Goal: Task Accomplishment & Management: Use online tool/utility

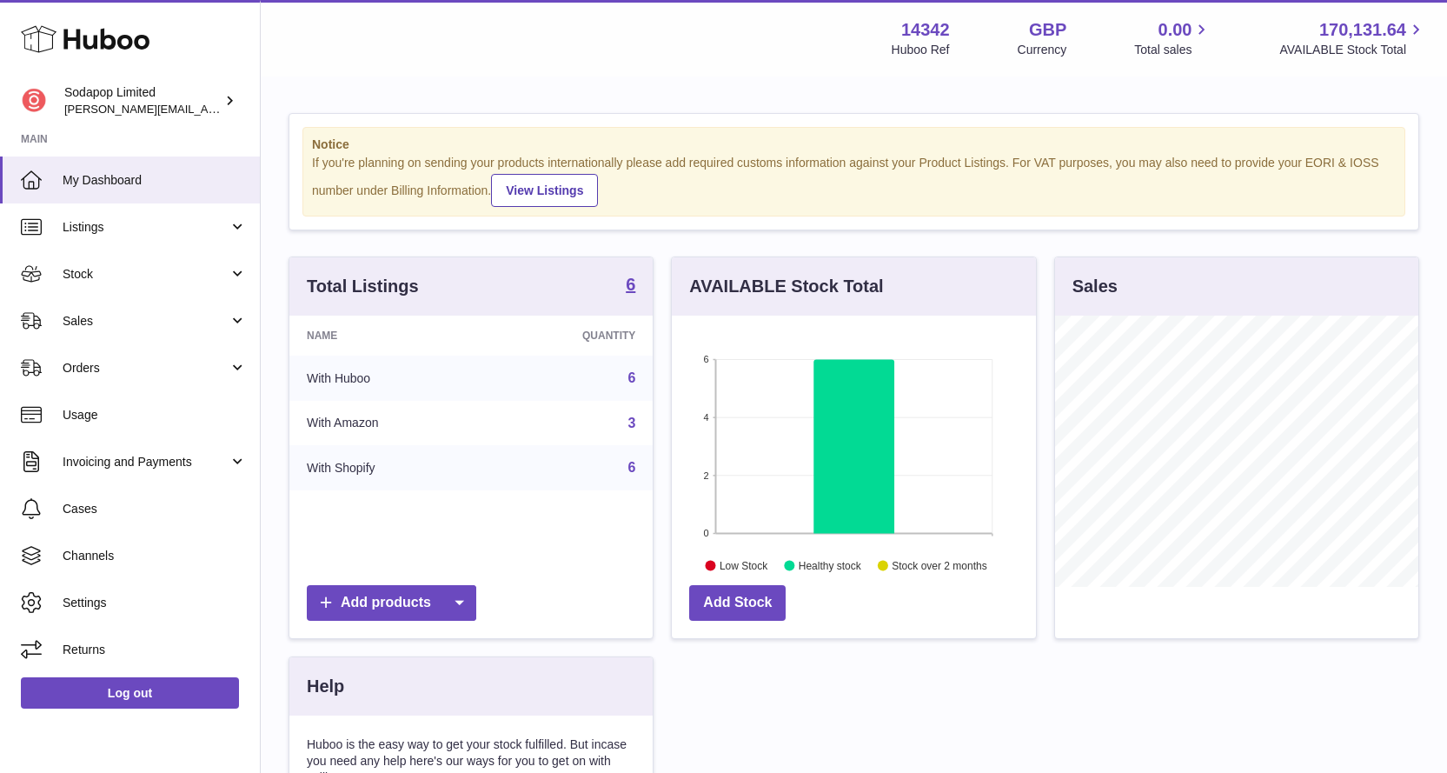
scroll to position [868847, 868754]
click at [76, 362] on span "Orders" at bounding box center [146, 368] width 166 height 17
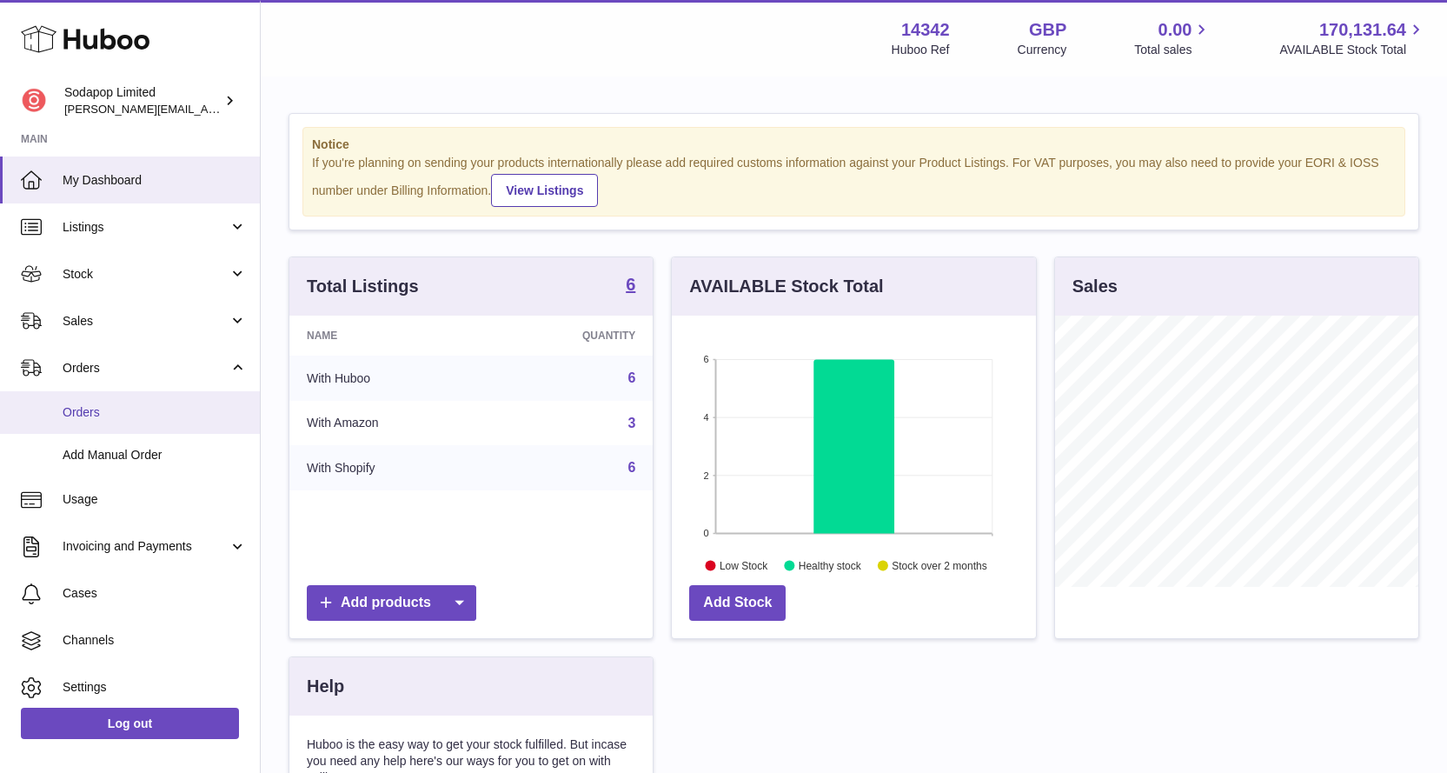
click at [96, 414] on span "Orders" at bounding box center [155, 412] width 184 height 17
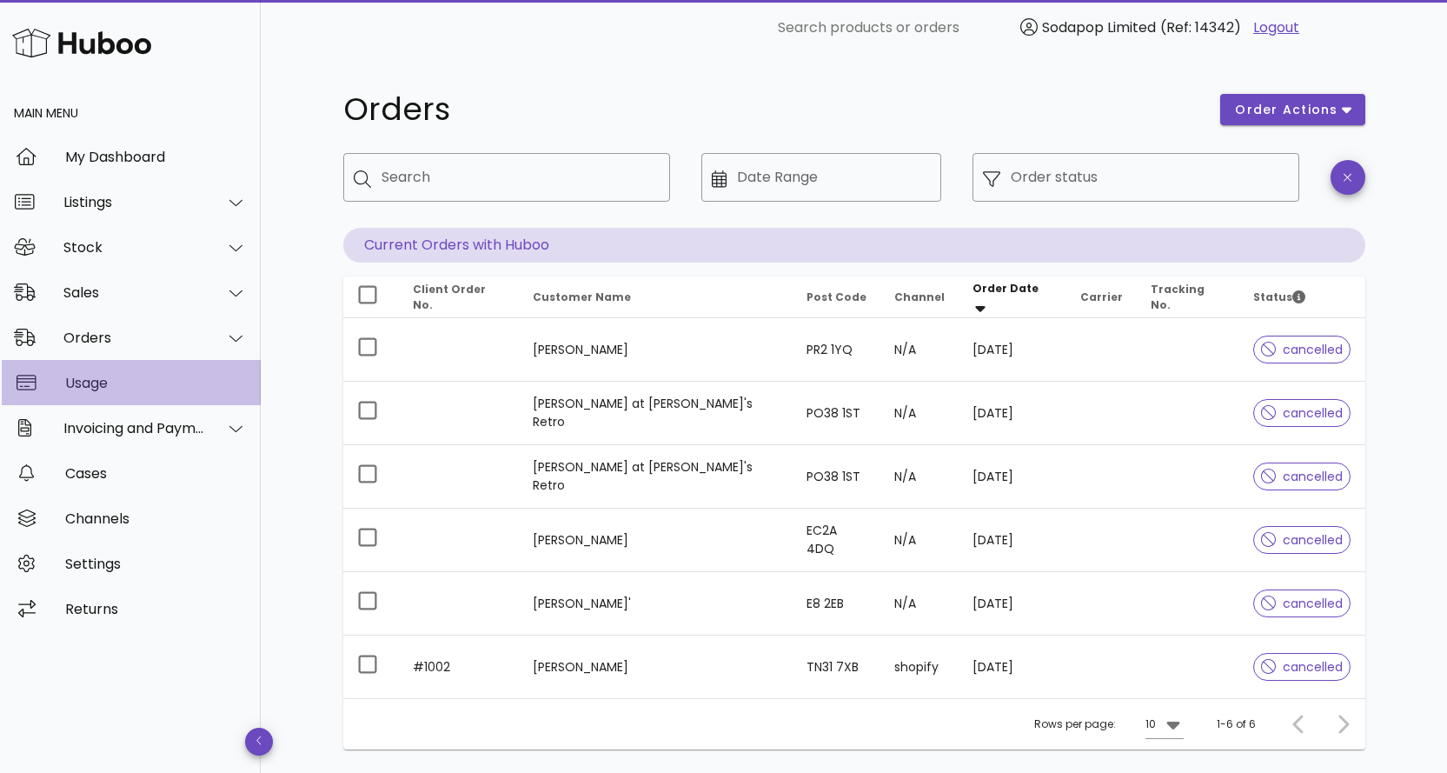
click at [103, 385] on div "Usage" at bounding box center [156, 383] width 182 height 17
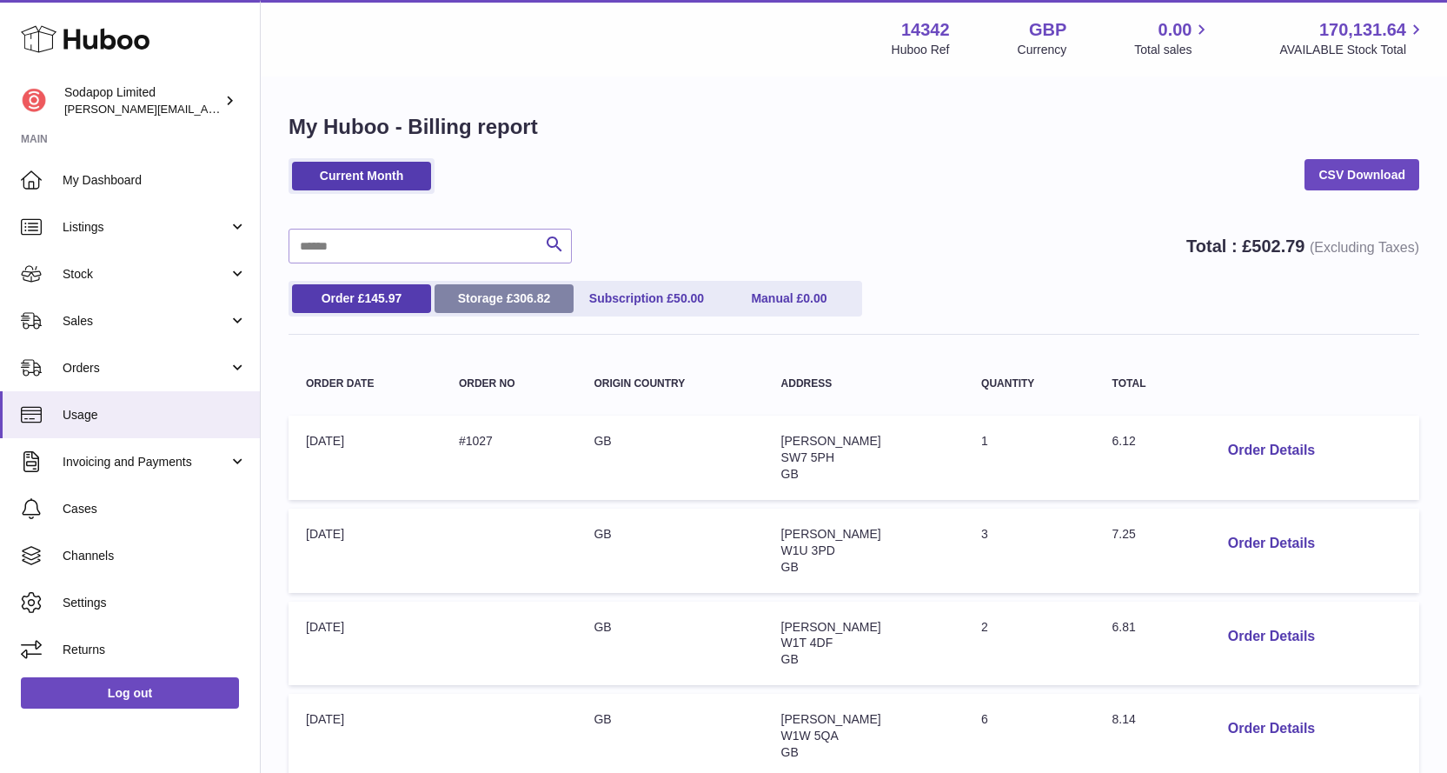
click at [517, 291] on span "306.82" at bounding box center [531, 298] width 37 height 14
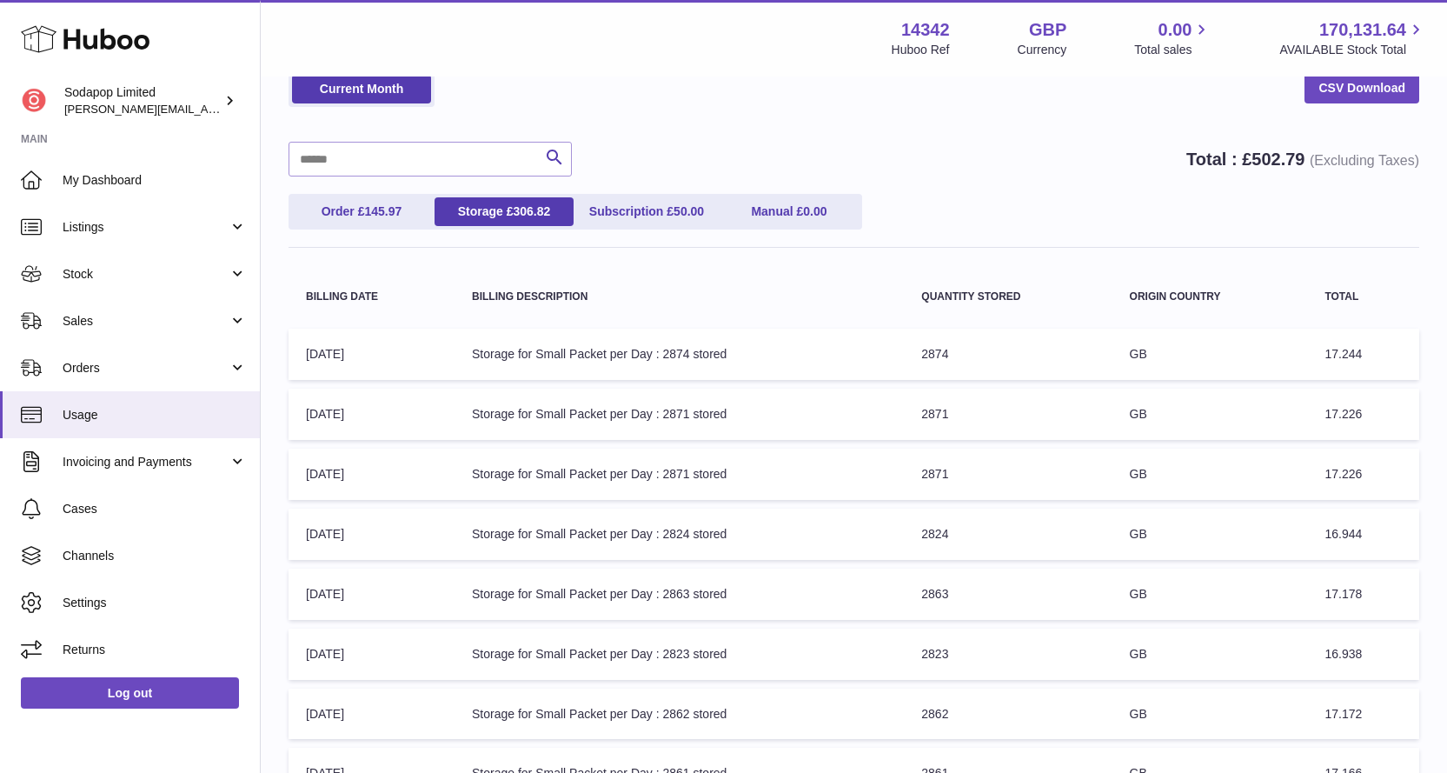
scroll to position [174, 0]
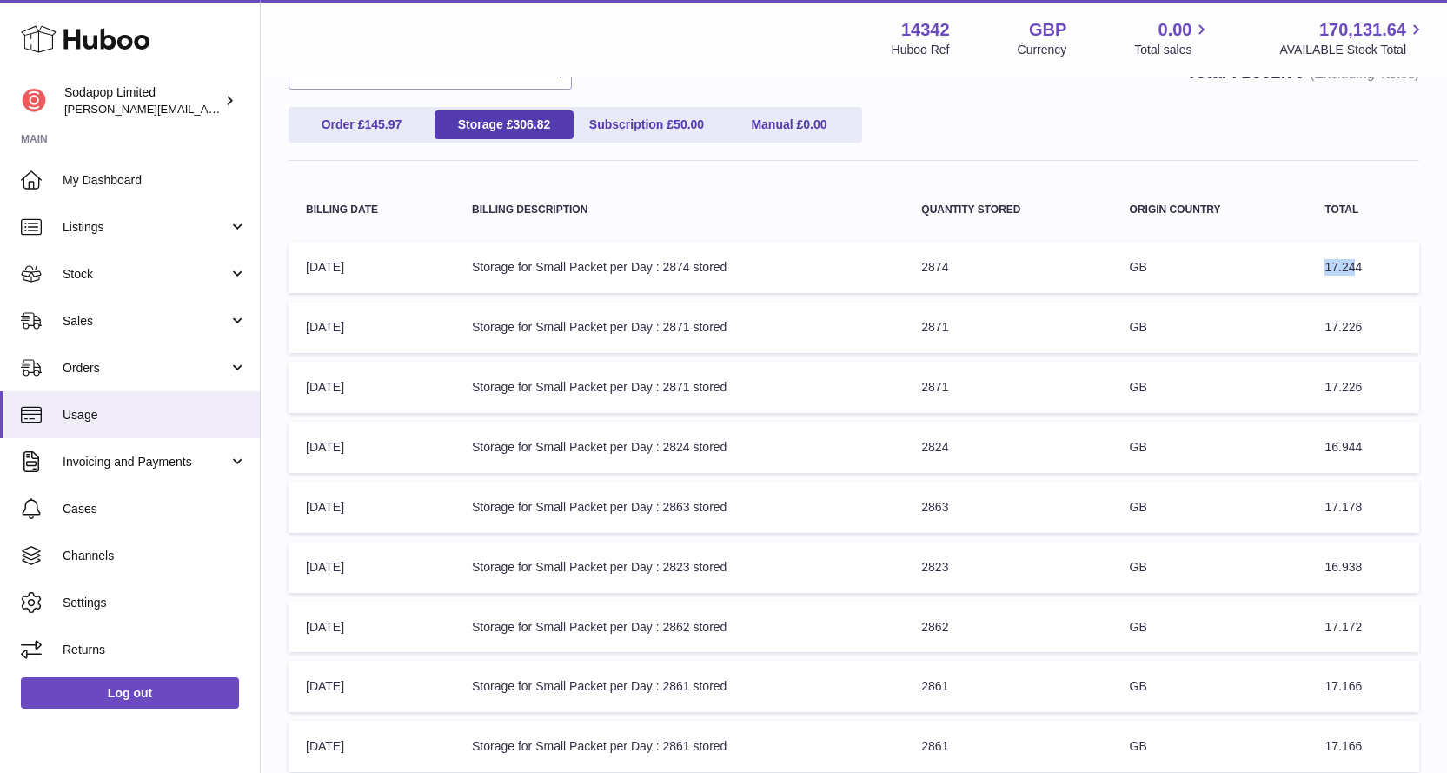
drag, startPoint x: 1326, startPoint y: 267, endPoint x: 1353, endPoint y: 265, distance: 27.0
click at [1353, 265] on span "17.244" at bounding box center [1343, 267] width 37 height 14
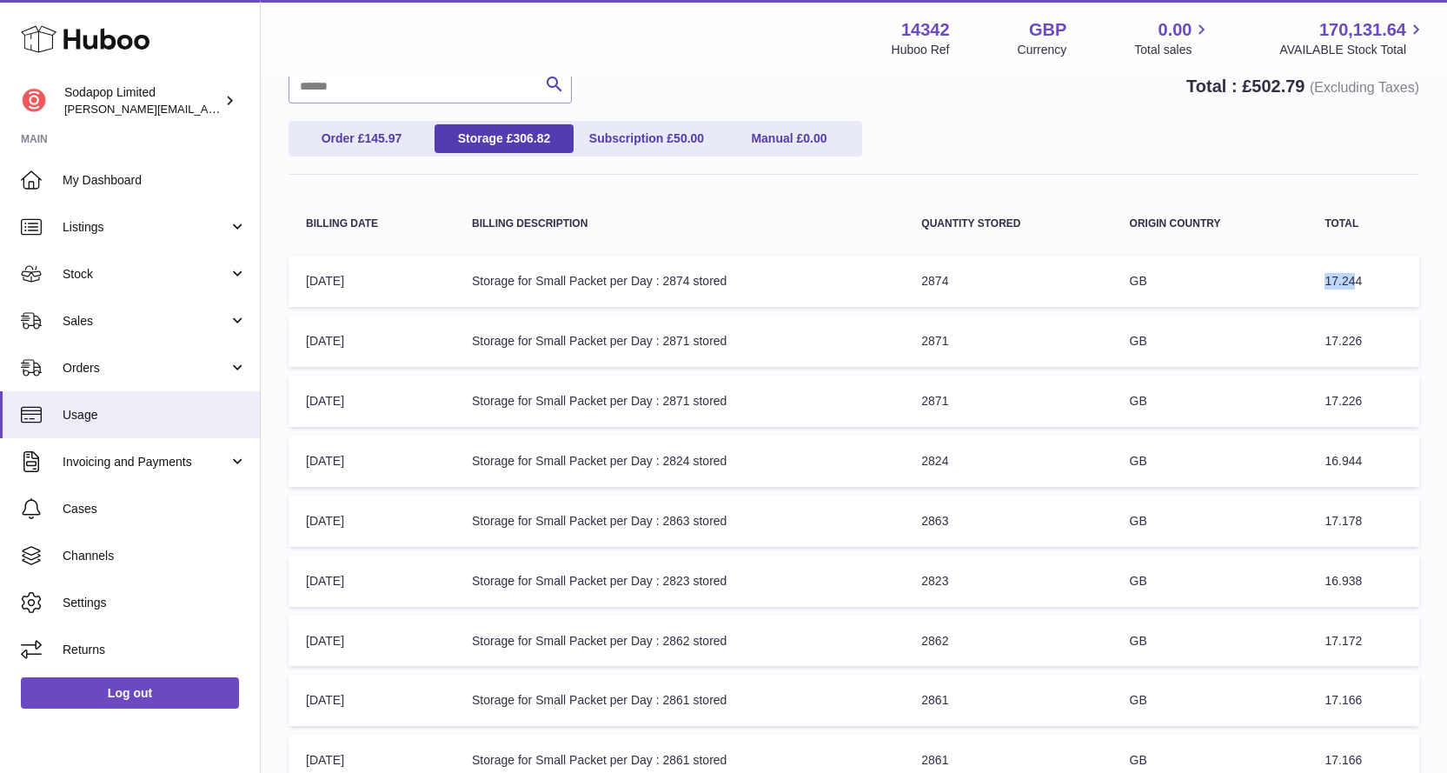
scroll to position [0, 0]
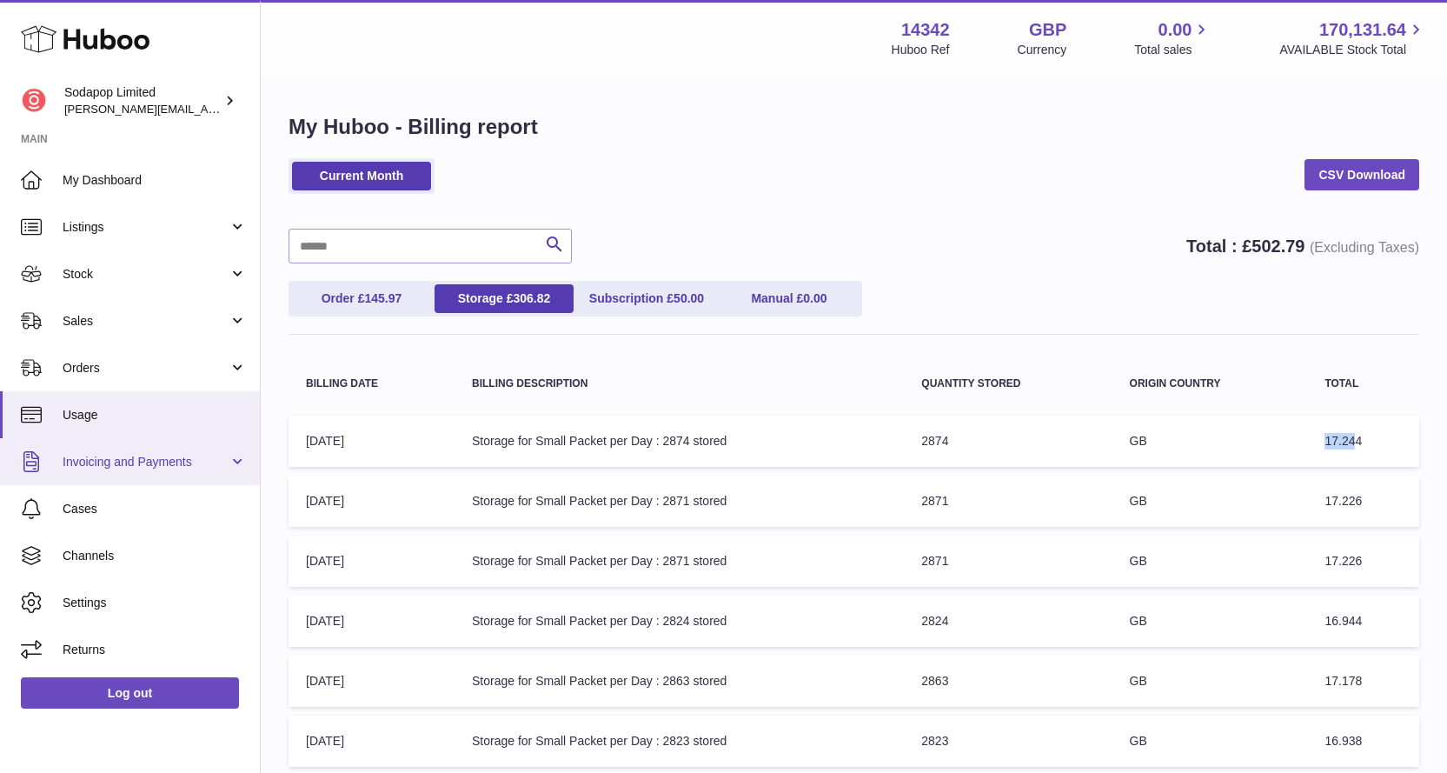
click at [171, 466] on span "Invoicing and Payments" at bounding box center [146, 462] width 166 height 17
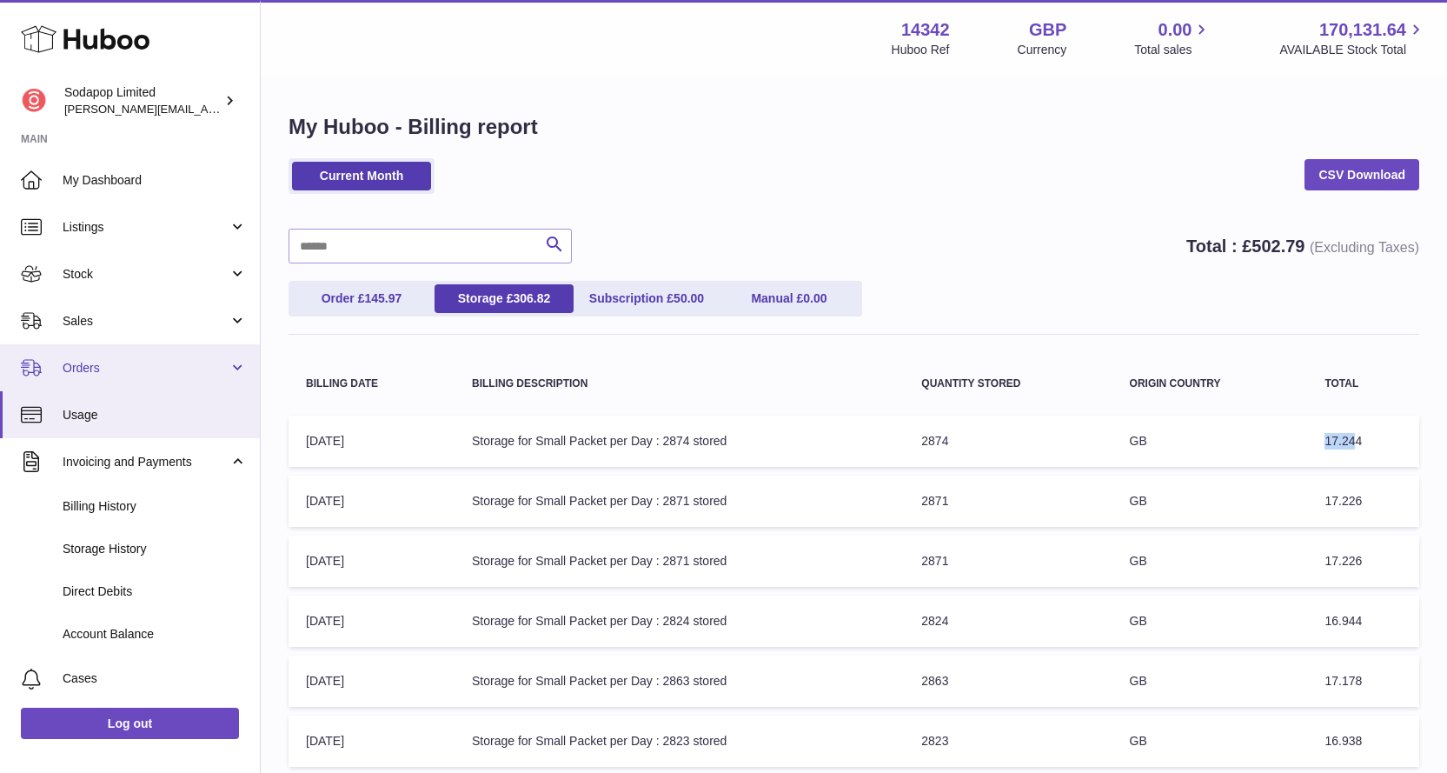
click at [137, 368] on span "Orders" at bounding box center [146, 368] width 166 height 17
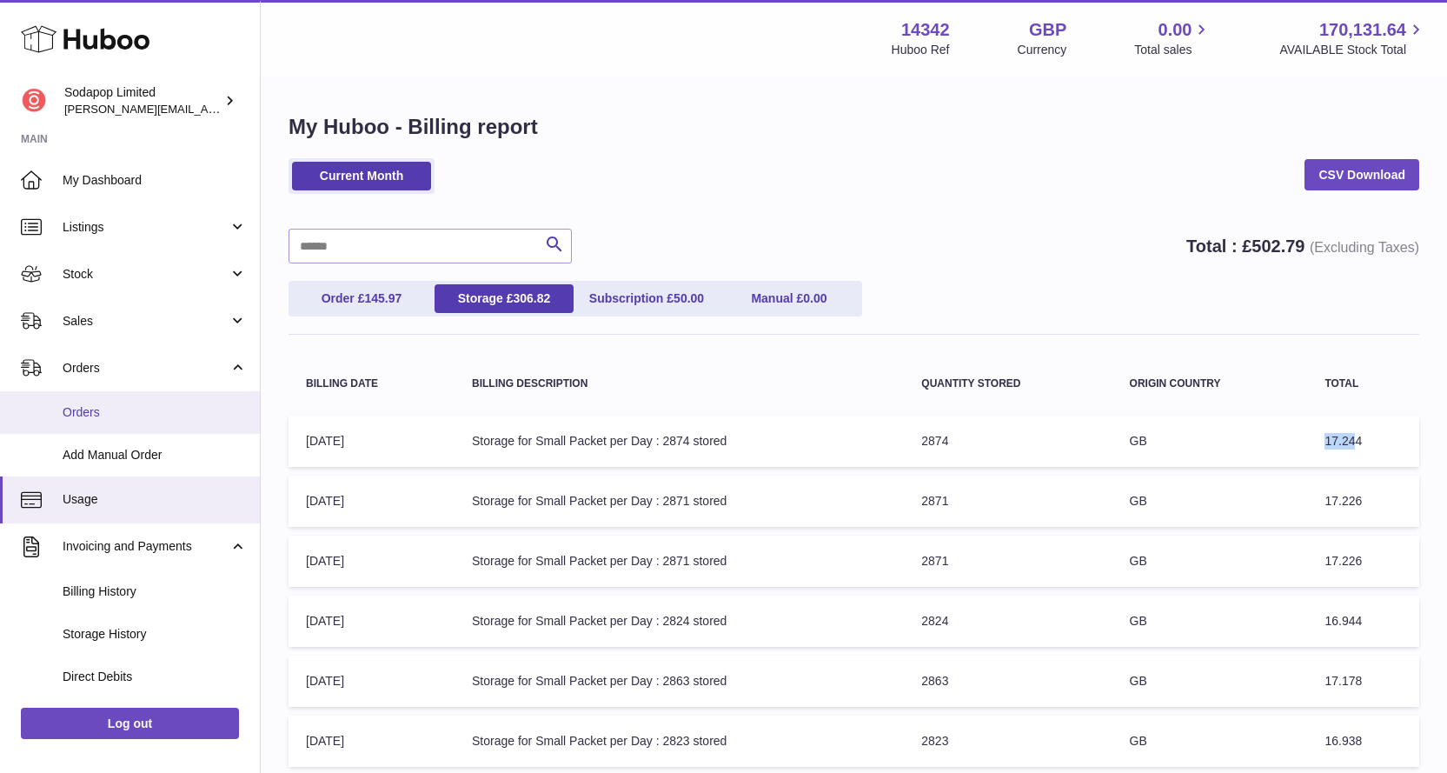
click at [121, 416] on span "Orders" at bounding box center [155, 412] width 184 height 17
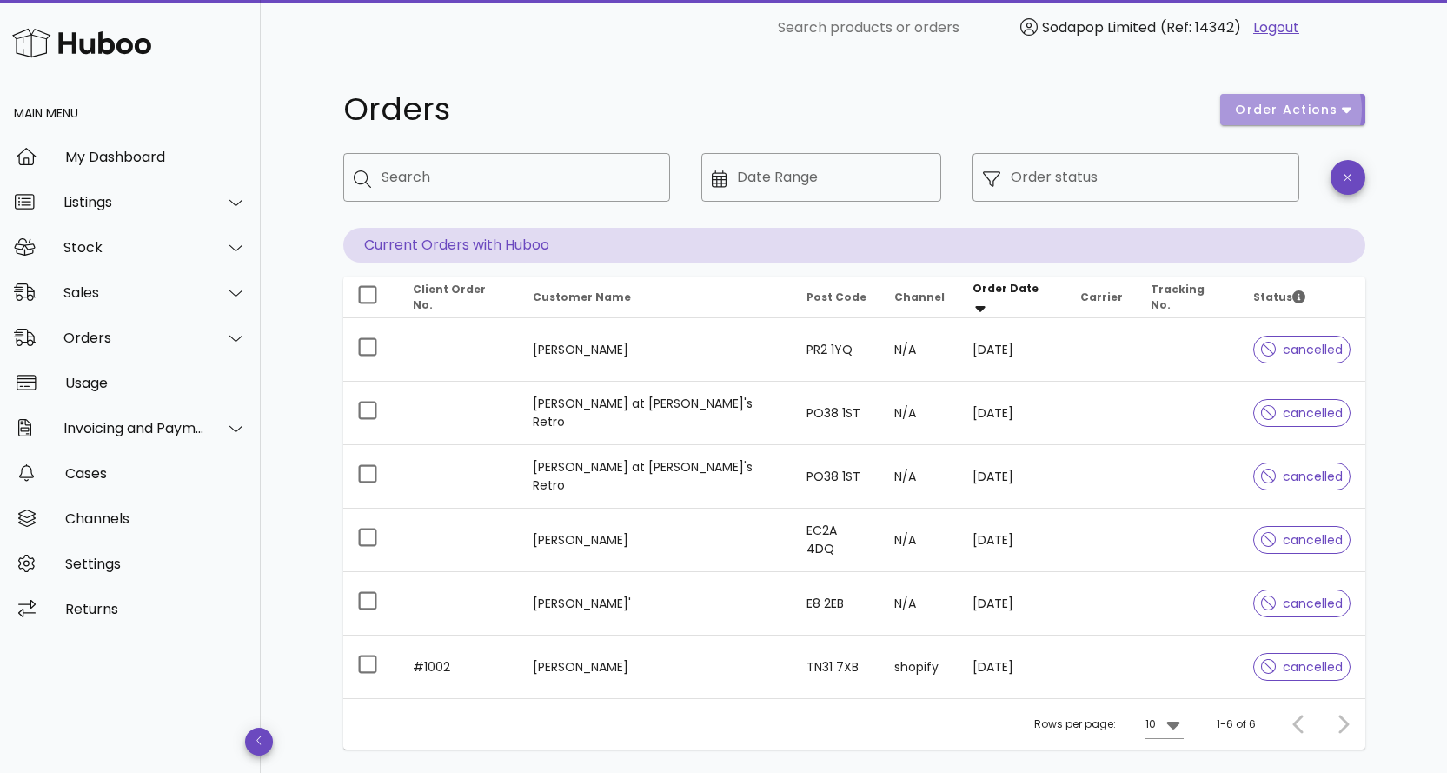
click at [1333, 113] on span "order actions" at bounding box center [1286, 110] width 104 height 18
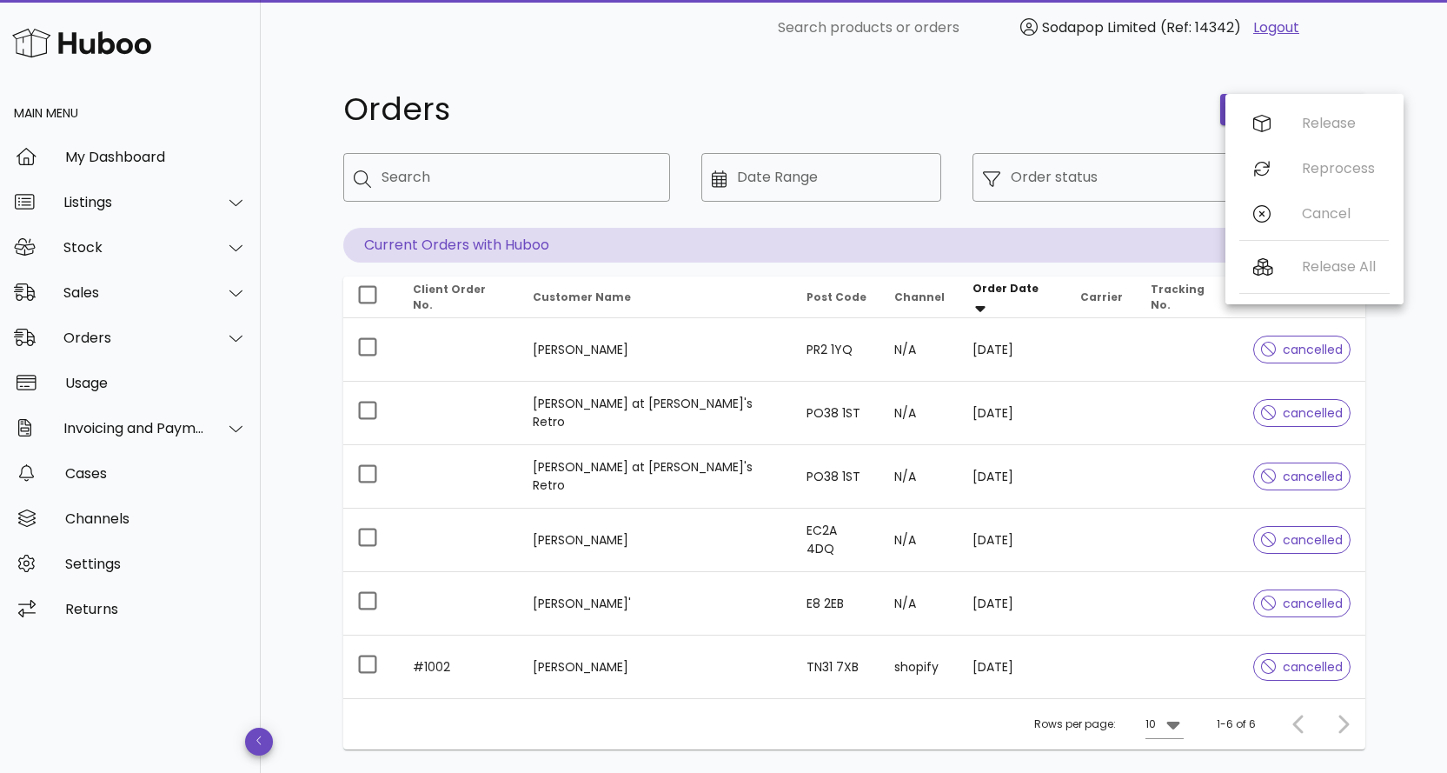
click at [1172, 99] on h1 "Orders" at bounding box center [771, 109] width 857 height 31
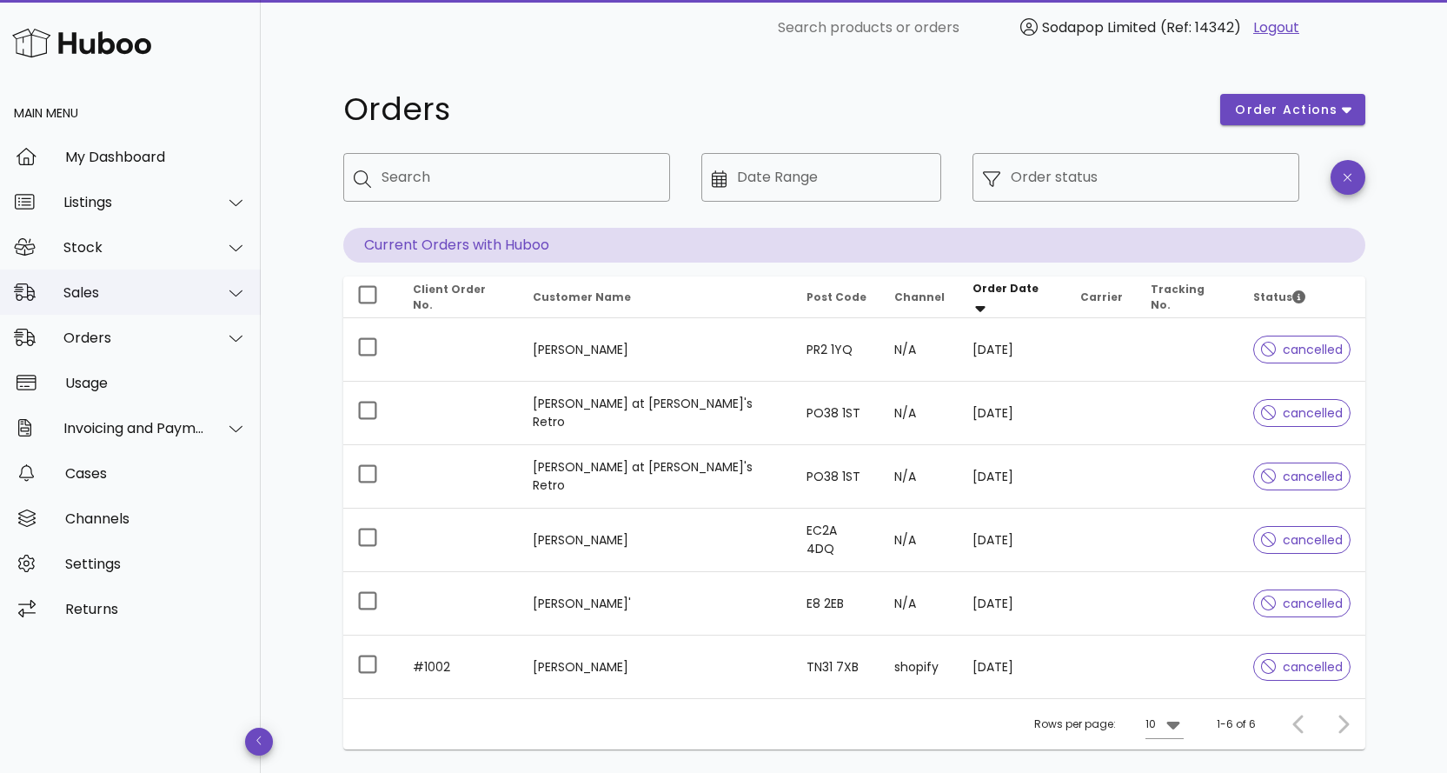
click at [123, 299] on div "Sales" at bounding box center [134, 292] width 142 height 17
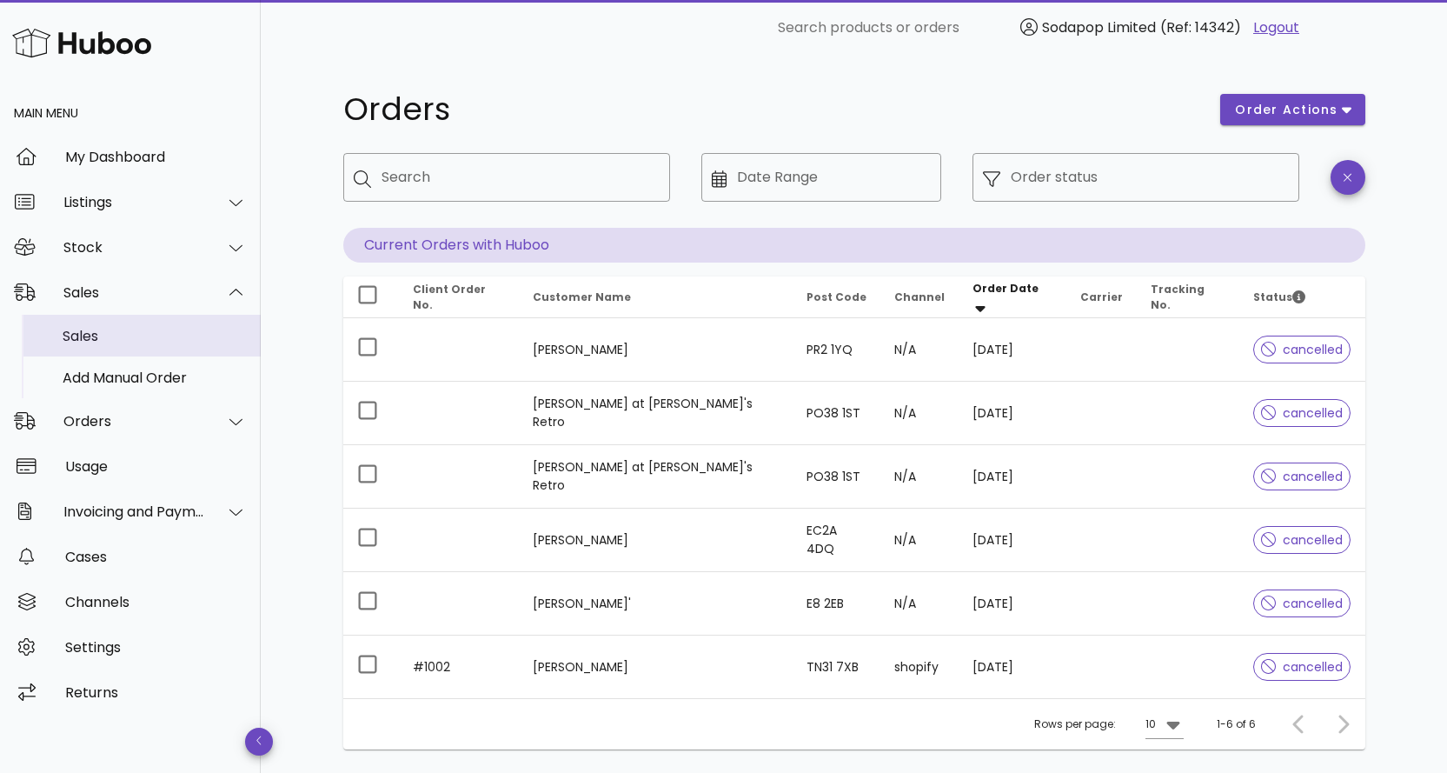
click at [110, 333] on div "Sales" at bounding box center [155, 336] width 184 height 17
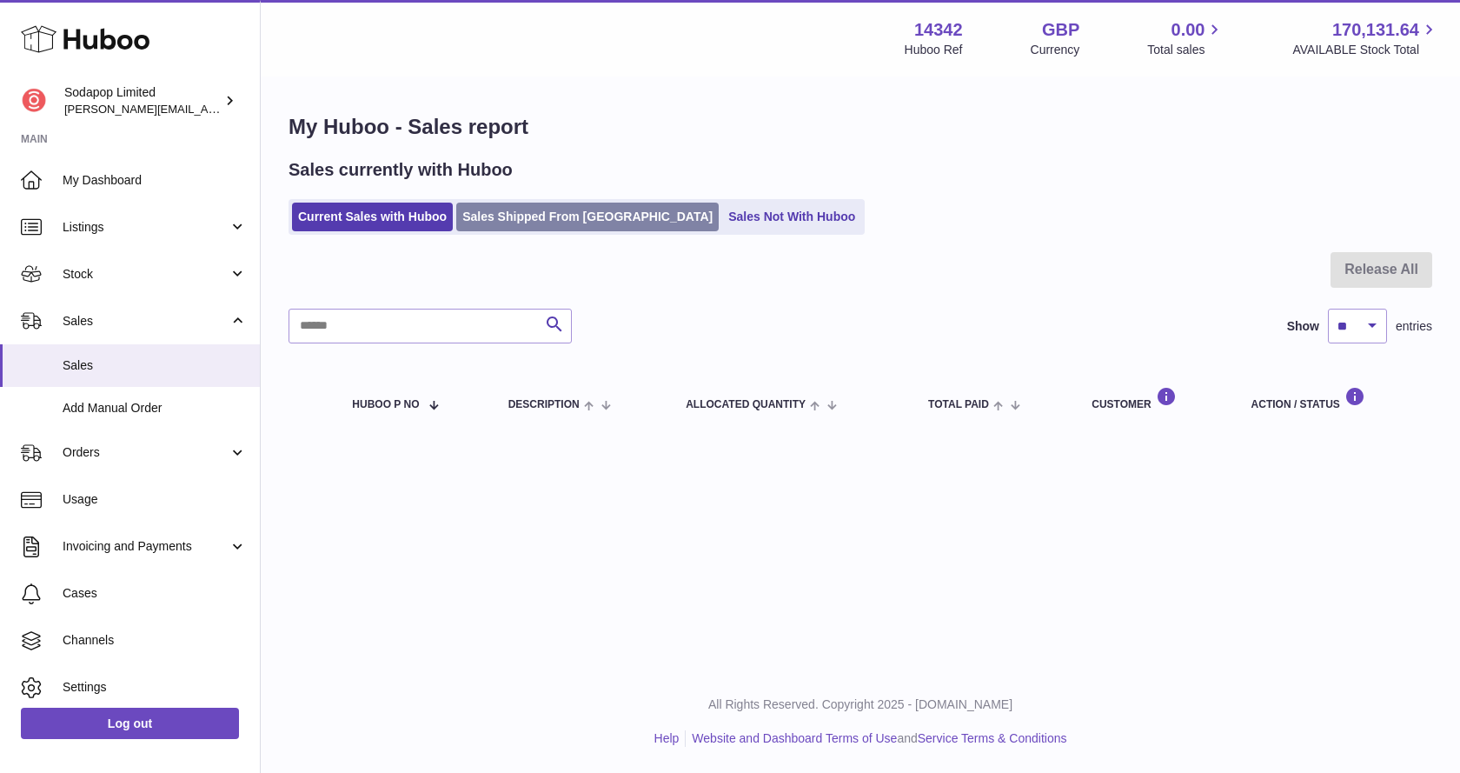
click at [525, 217] on link "Sales Shipped From [GEOGRAPHIC_DATA]" at bounding box center [587, 217] width 262 height 29
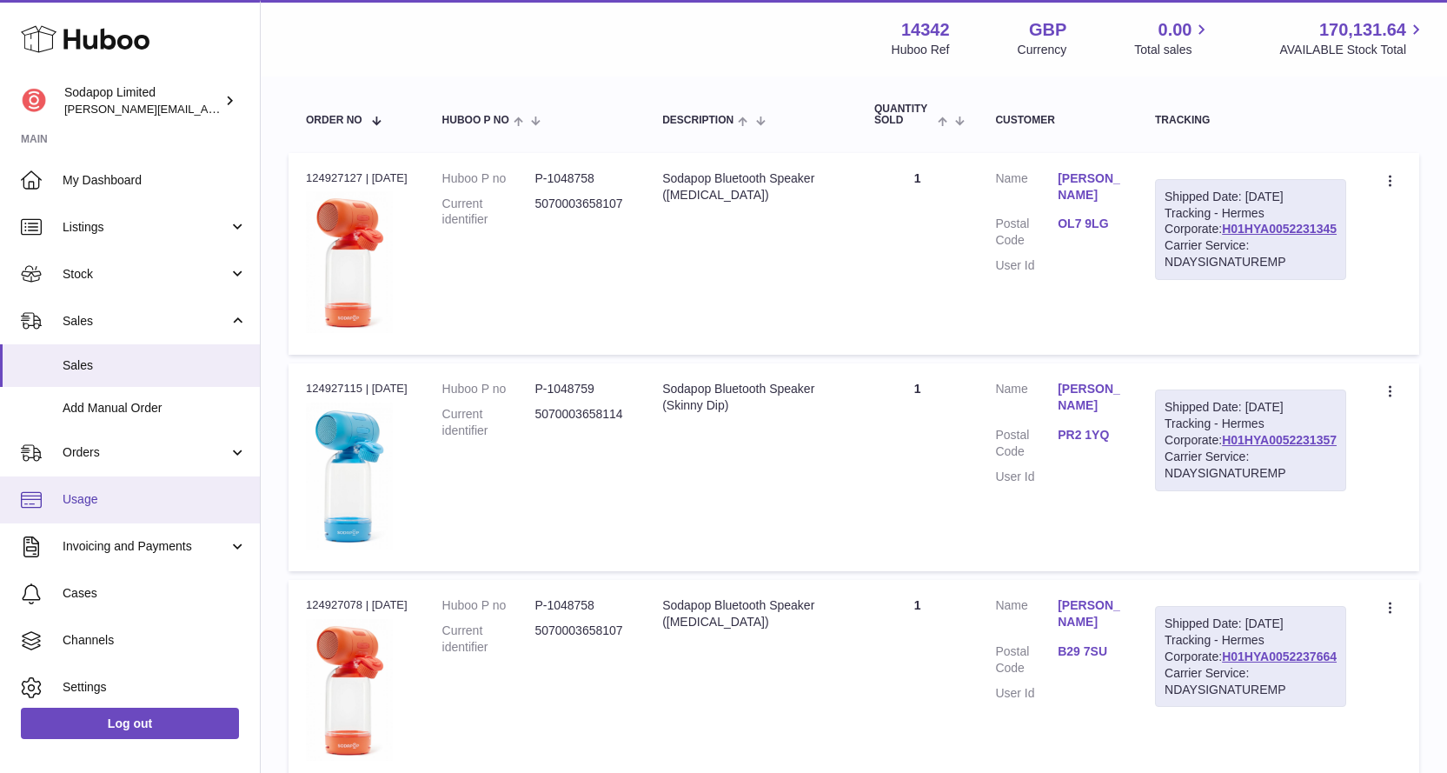
scroll to position [261, 0]
click at [123, 501] on span "Usage" at bounding box center [155, 499] width 184 height 17
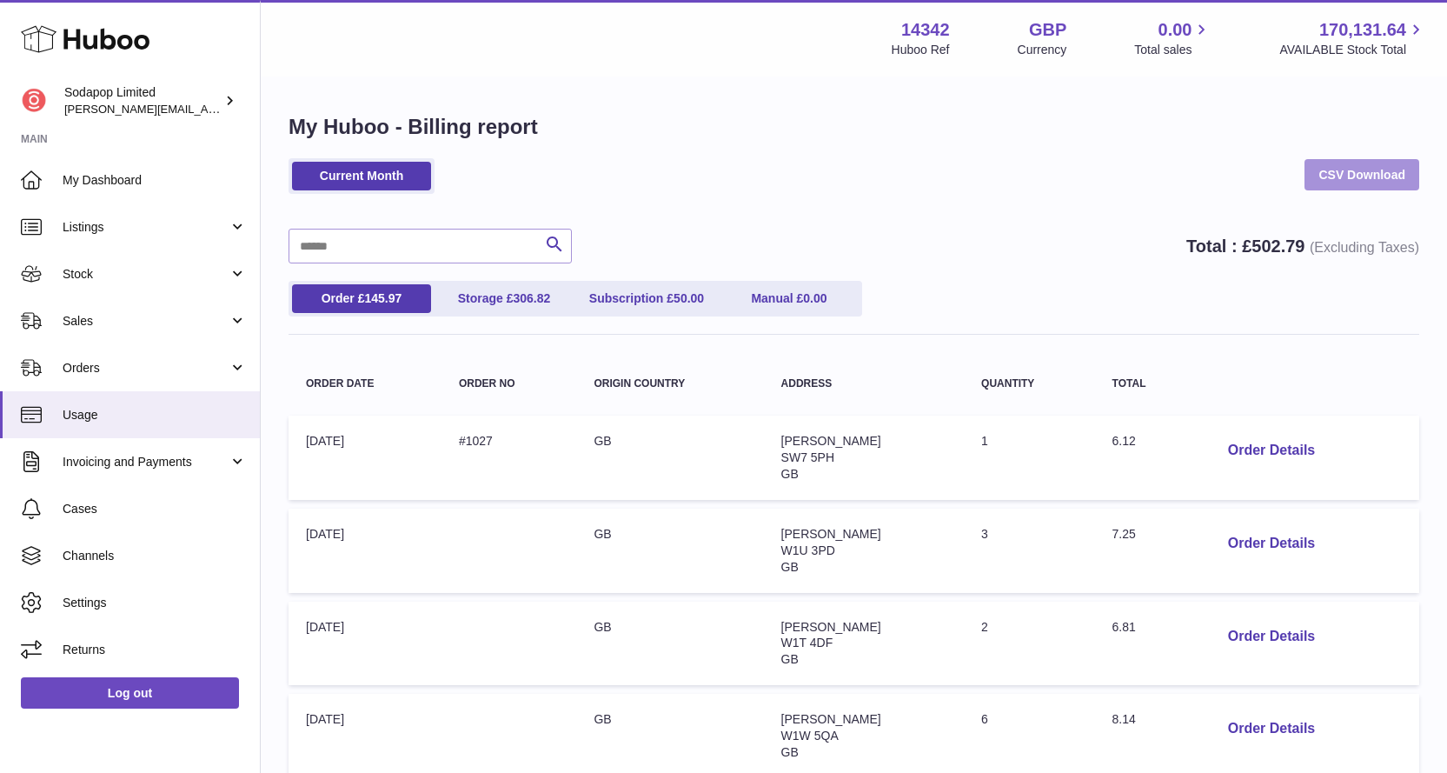
click at [1370, 172] on link "CSV Download" at bounding box center [1362, 174] width 115 height 31
